Goal: Entertainment & Leisure: Consume media (video, audio)

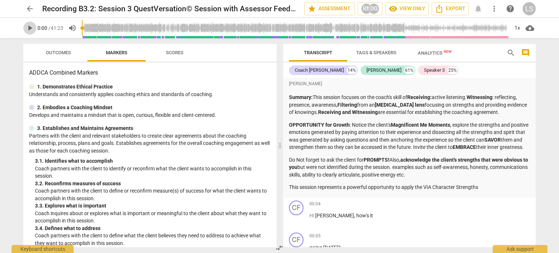
click at [31, 27] on span "play_arrow" at bounding box center [29, 28] width 9 height 9
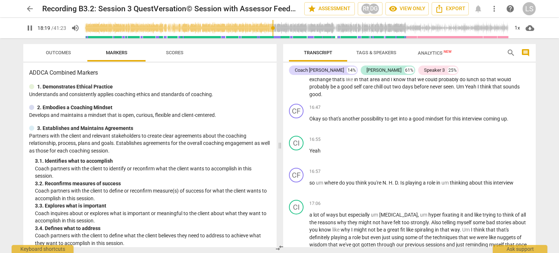
scroll to position [2186, 0]
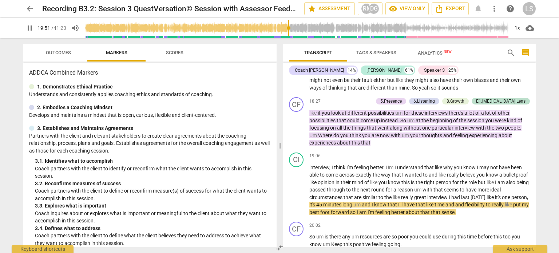
click at [31, 27] on span "pause" at bounding box center [29, 28] width 9 height 9
click at [31, 27] on span "play_arrow" at bounding box center [29, 28] width 9 height 9
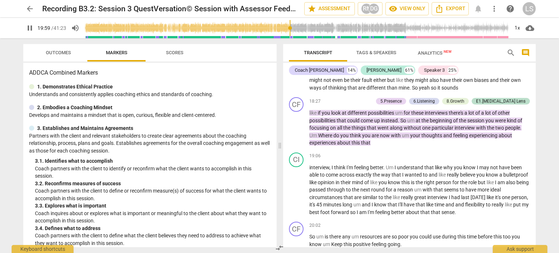
click at [31, 27] on span "pause" at bounding box center [29, 28] width 9 height 9
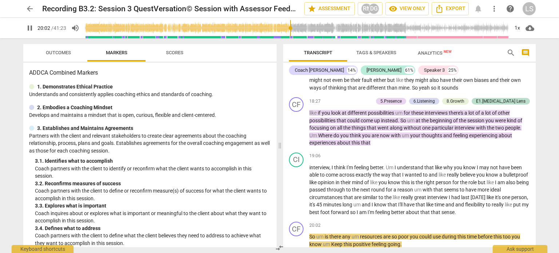
click at [32, 24] on span "pause" at bounding box center [29, 28] width 9 height 9
click at [32, 24] on span "play_arrow" at bounding box center [29, 28] width 9 height 9
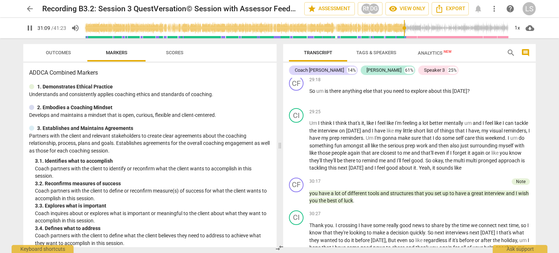
scroll to position [3633, 0]
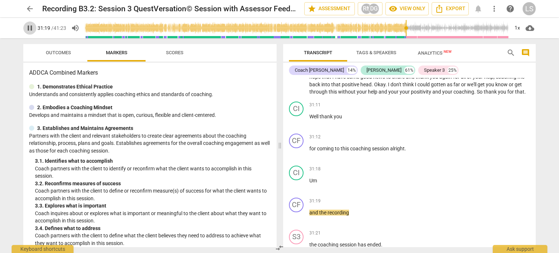
click at [32, 24] on span "pause" at bounding box center [29, 28] width 9 height 9
click at [30, 28] on span "play_arrow" at bounding box center [29, 28] width 9 height 9
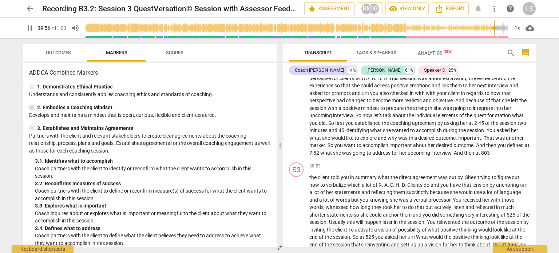
scroll to position [4528, 0]
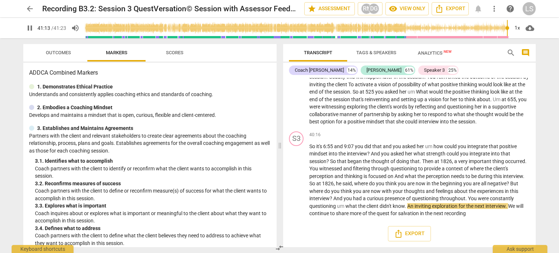
click at [30, 28] on span "pause" at bounding box center [29, 28] width 9 height 9
click at [30, 28] on span "play_arrow" at bounding box center [29, 28] width 9 height 9
type input "2483"
